Goal: Communication & Community: Connect with others

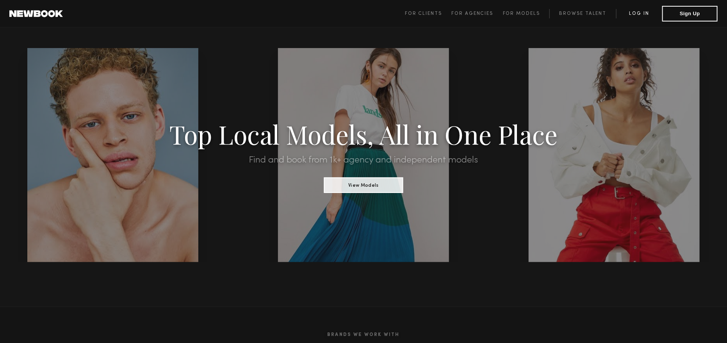
click at [640, 15] on link "Log in" at bounding box center [639, 13] width 46 height 9
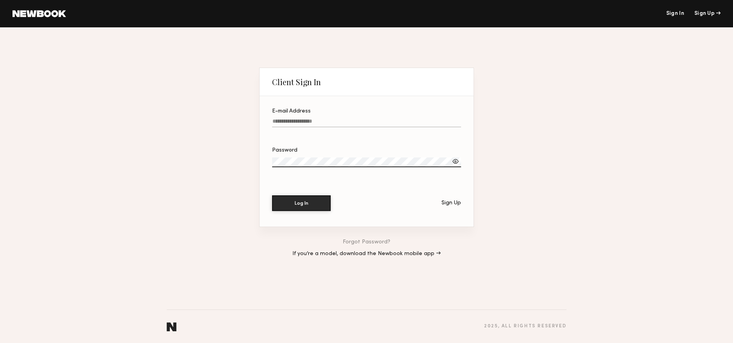
click at [323, 116] on label "E-mail Address" at bounding box center [366, 122] width 189 height 27
click at [323, 118] on input "E-mail Address" at bounding box center [366, 122] width 189 height 9
click at [322, 118] on input "E-mail Address" at bounding box center [366, 122] width 189 height 9
drag, startPoint x: 342, startPoint y: 121, endPoint x: 161, endPoint y: 142, distance: 182.0
click at [164, 142] on div "**********" at bounding box center [366, 184] width 733 height 315
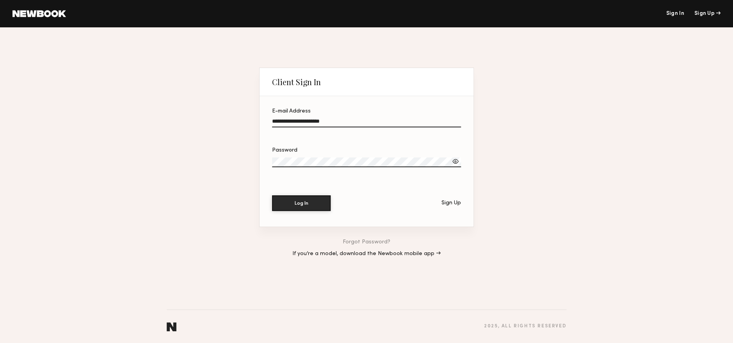
type input "**********"
click at [272, 195] on button "Log In" at bounding box center [301, 203] width 59 height 16
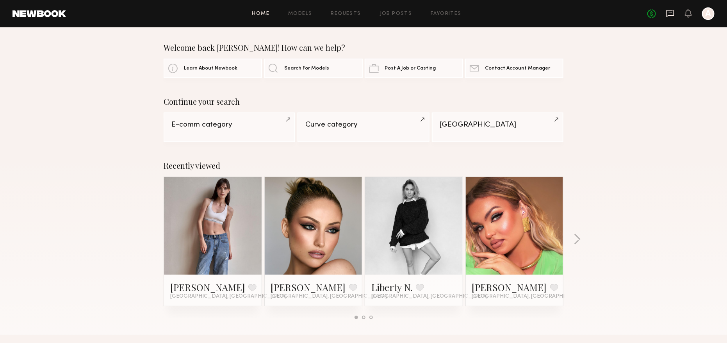
click at [668, 12] on icon at bounding box center [670, 13] width 9 height 9
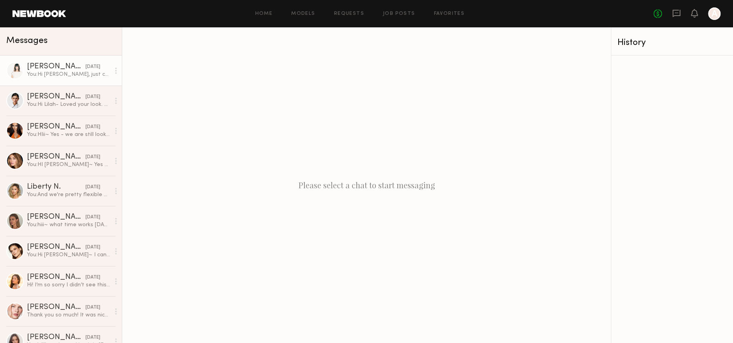
click at [58, 71] on div "[PERSON_NAME]" at bounding box center [56, 67] width 59 height 8
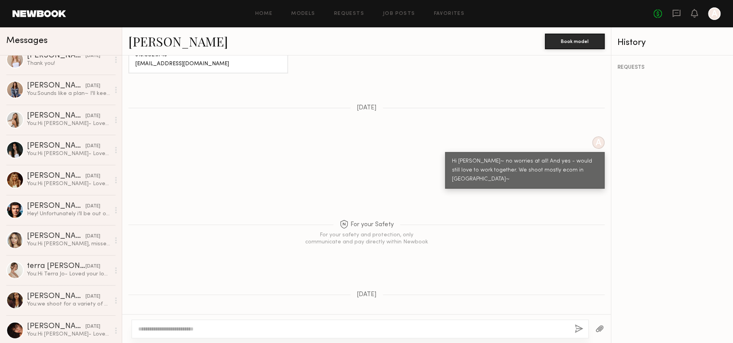
scroll to position [540, 0]
